Goal: Contribute content: Add original content to the website for others to see

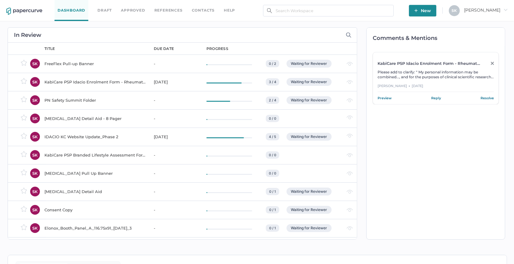
click at [128, 14] on div "Dashboard Draft Approved References Contacts help" at bounding box center [149, 10] width 190 height 21
click at [139, 10] on link "Approved" at bounding box center [133, 10] width 24 height 7
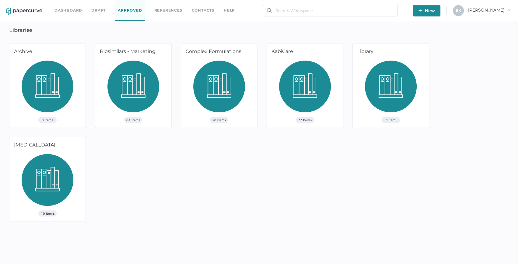
click at [57, 172] on img at bounding box center [48, 182] width 52 height 56
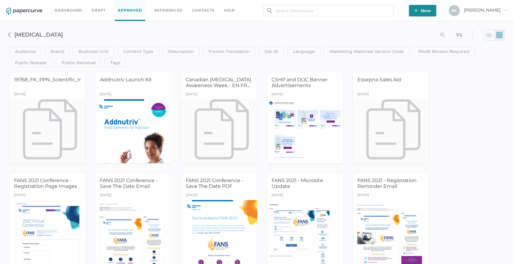
drag, startPoint x: 73, startPoint y: 12, endPoint x: 79, endPoint y: 12, distance: 6.4
click at [73, 12] on link "Dashboard" at bounding box center [68, 10] width 28 height 7
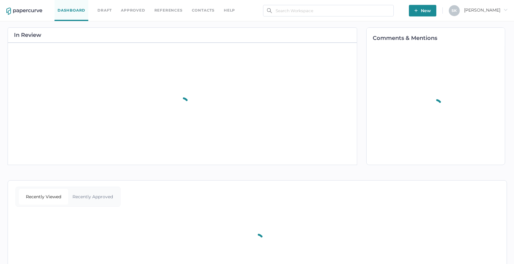
click at [431, 15] on span "New" at bounding box center [422, 11] width 16 height 12
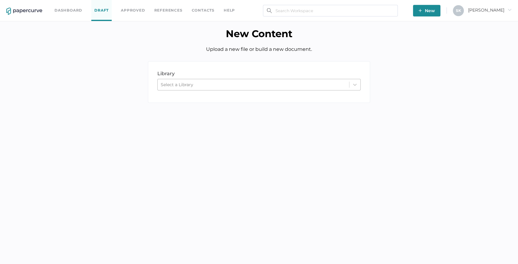
click at [228, 82] on div "Select a Library" at bounding box center [253, 84] width 191 height 9
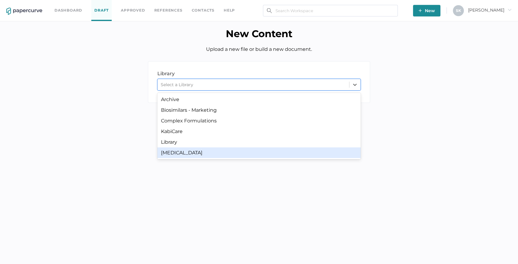
click at [202, 152] on div "Parenteral Nutrition" at bounding box center [258, 152] width 203 height 11
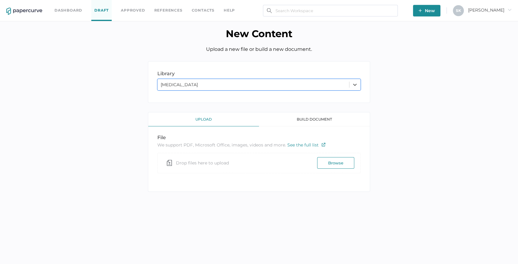
click at [336, 161] on button "Browse" at bounding box center [335, 163] width 37 height 12
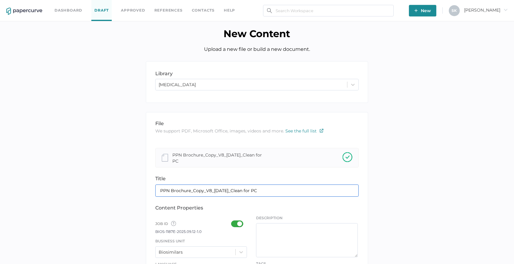
click at [189, 187] on input "PPN Brochure_Copy_V8_12Sep2025_Clean for PC" at bounding box center [256, 190] width 203 height 12
paste input "eripheral Parenteral Nutrition (PPN): Tool"
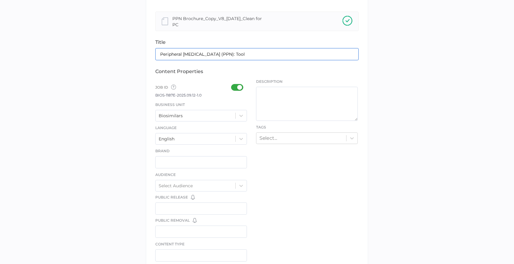
scroll to position [138, 0]
type input "Peripheral Parenteral Nutrition (PPN): Tool"
click at [234, 114] on div "Biosimilars" at bounding box center [196, 113] width 80 height 9
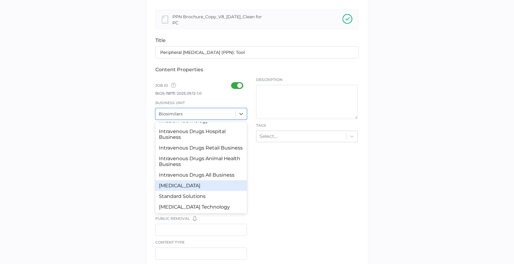
scroll to position [57, 0]
click at [224, 185] on div "Parenteral Nutrition" at bounding box center [201, 185] width 92 height 11
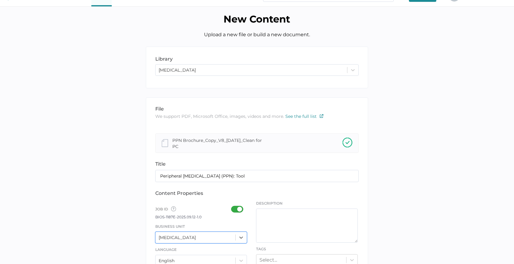
scroll to position [0, 0]
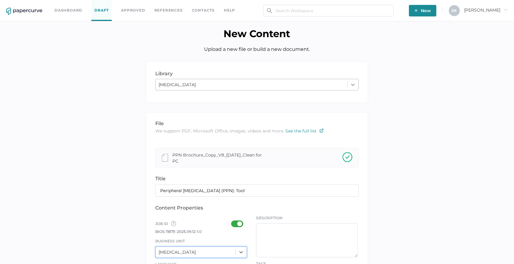
click at [355, 85] on icon at bounding box center [353, 85] width 6 height 6
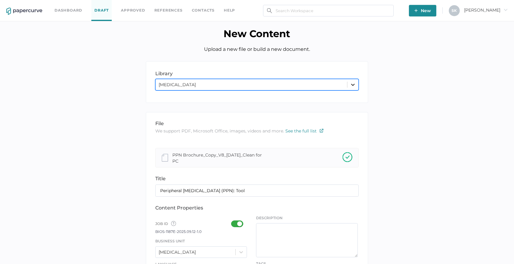
click at [355, 85] on icon at bounding box center [353, 85] width 6 height 6
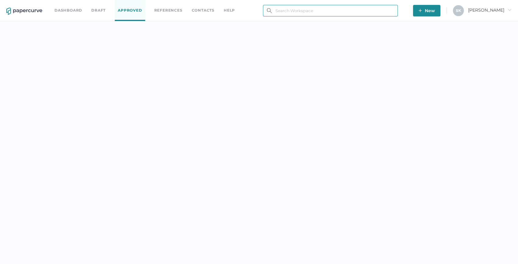
click at [309, 12] on input "text" at bounding box center [330, 11] width 135 height 12
paste input "PN-961E​"
type input "PN-961E​"
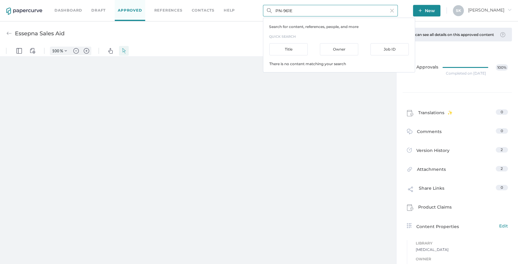
type input "159"
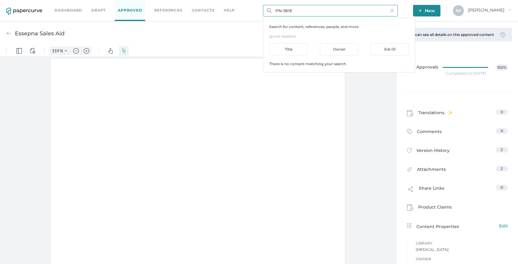
scroll to position [0, 0]
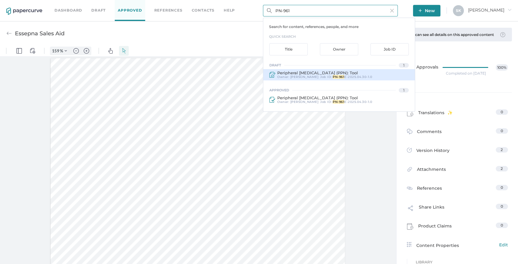
type input "PN-961"
click at [320, 77] on div "Job ID : PN-961 E-2025.04.30-1.0" at bounding box center [346, 77] width 52 height 4
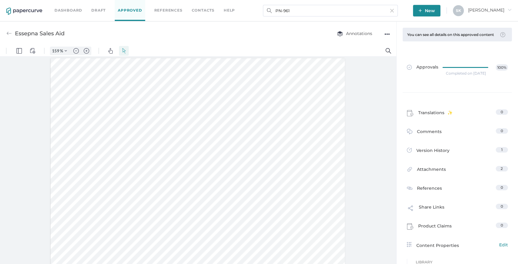
type input "Peripheral Parenteral Nutrition (PPN): Tool"
type input "159"
type input "3"
click at [464, 73] on div "Completed on Jun 4, 2025" at bounding box center [466, 73] width 40 height 0
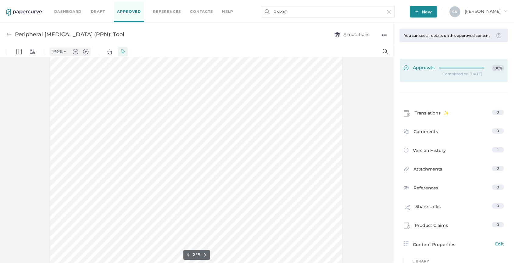
scroll to position [787, 0]
click at [463, 69] on div at bounding box center [466, 66] width 49 height 5
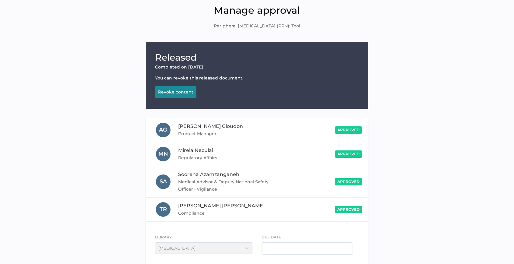
scroll to position [55, 0]
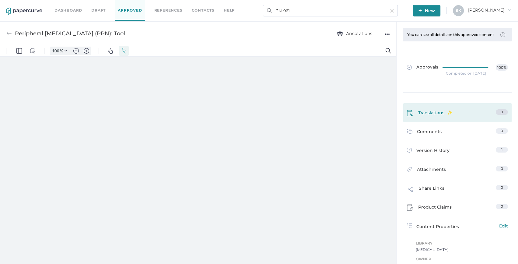
type input "159"
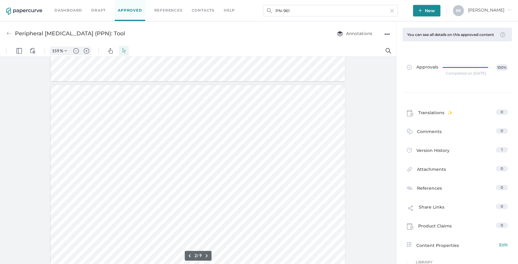
scroll to position [360, 0]
type input "1"
click at [388, 34] on div "●●●" at bounding box center [386, 34] width 5 height 9
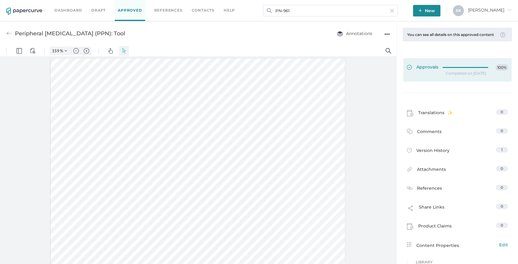
click at [492, 71] on div "Approvals 100%" at bounding box center [457, 67] width 101 height 7
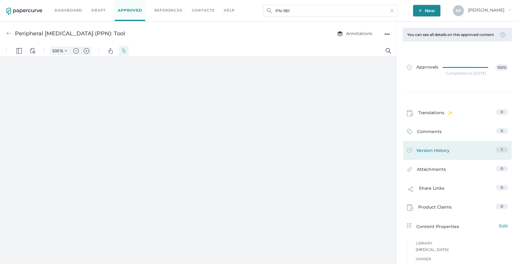
type input "159"
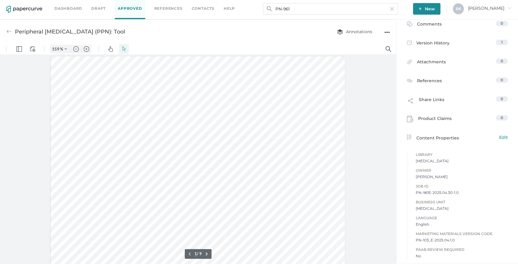
scroll to position [2, 0]
type input "8"
click at [70, 9] on link "Dashboard" at bounding box center [68, 8] width 28 height 7
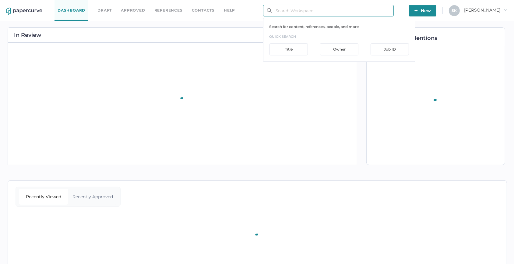
click at [334, 12] on input "text" at bounding box center [328, 11] width 131 height 12
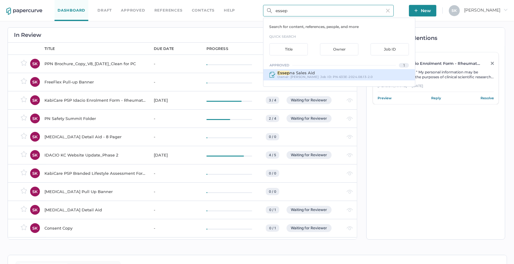
type input "essep"
click at [299, 75] on span "[PERSON_NAME]" at bounding box center [304, 77] width 28 height 4
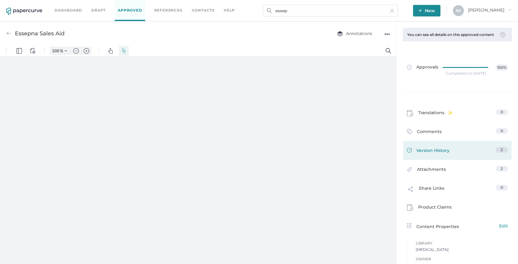
type input "159"
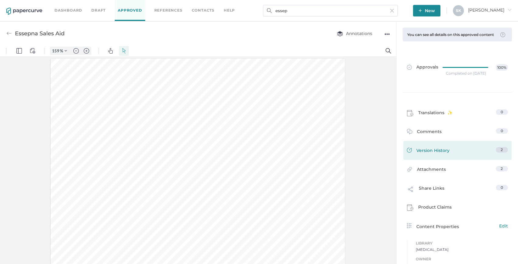
scroll to position [0, 0]
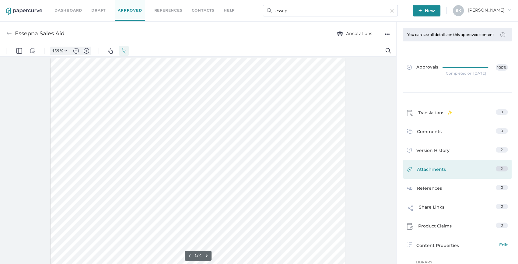
click at [470, 170] on link "Attachments 2" at bounding box center [457, 170] width 101 height 9
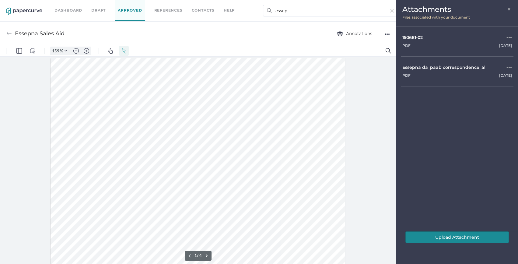
click at [439, 233] on button "Upload Attachment" at bounding box center [456, 237] width 103 height 12
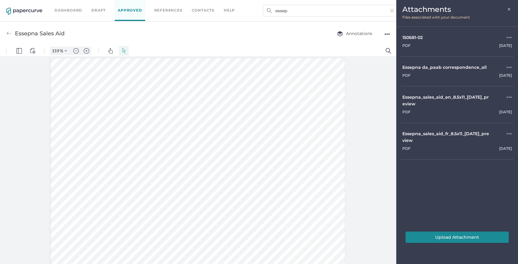
click at [509, 9] on span "×" at bounding box center [509, 8] width 5 height 5
